Goal: Task Accomplishment & Management: Complete application form

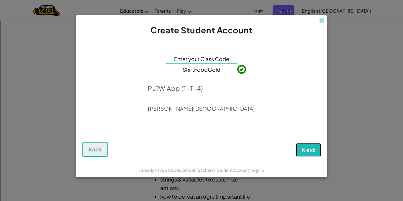
click at [307, 152] on span "Next" at bounding box center [308, 149] width 14 height 7
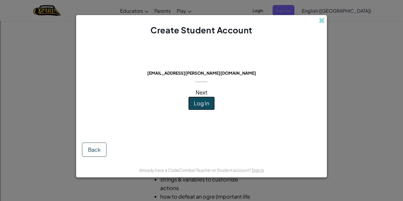
click at [200, 104] on span "Log In" at bounding box center [201, 103] width 15 height 7
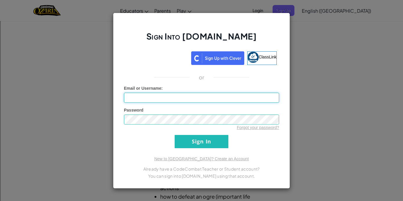
click at [208, 99] on input "Email or Username :" at bounding box center [201, 98] width 155 height 10
type input "[EMAIL_ADDRESS][PERSON_NAME][DOMAIN_NAME]"
